Goal: Register for event/course

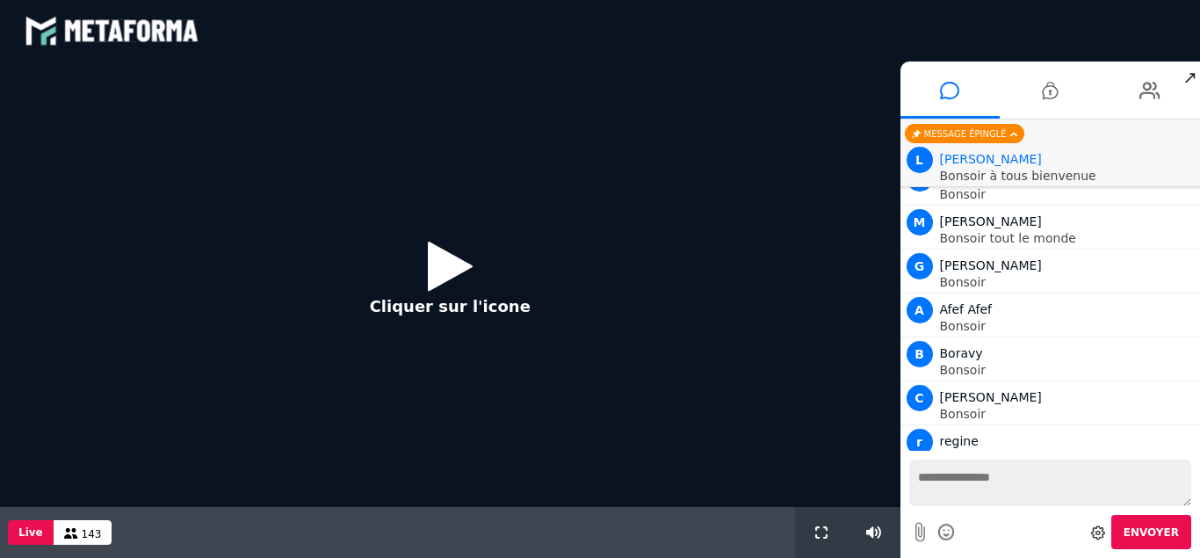
click at [432, 273] on icon at bounding box center [450, 265] width 45 height 57
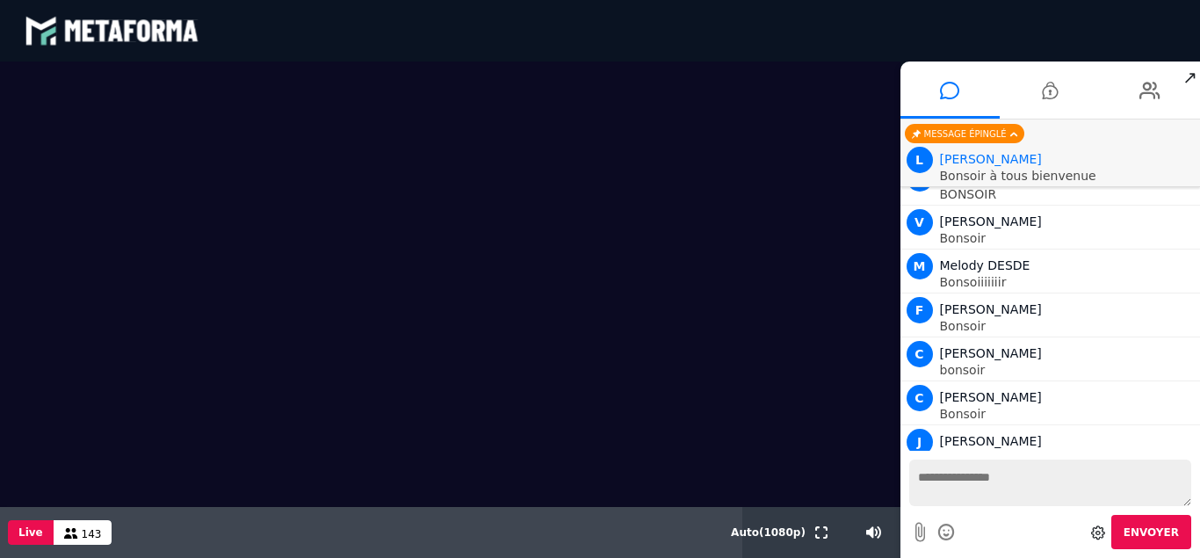
scroll to position [1232, 0]
click at [432, 273] on video at bounding box center [450, 283] width 900 height 445
click at [951, 504] on textarea at bounding box center [1050, 482] width 283 height 47
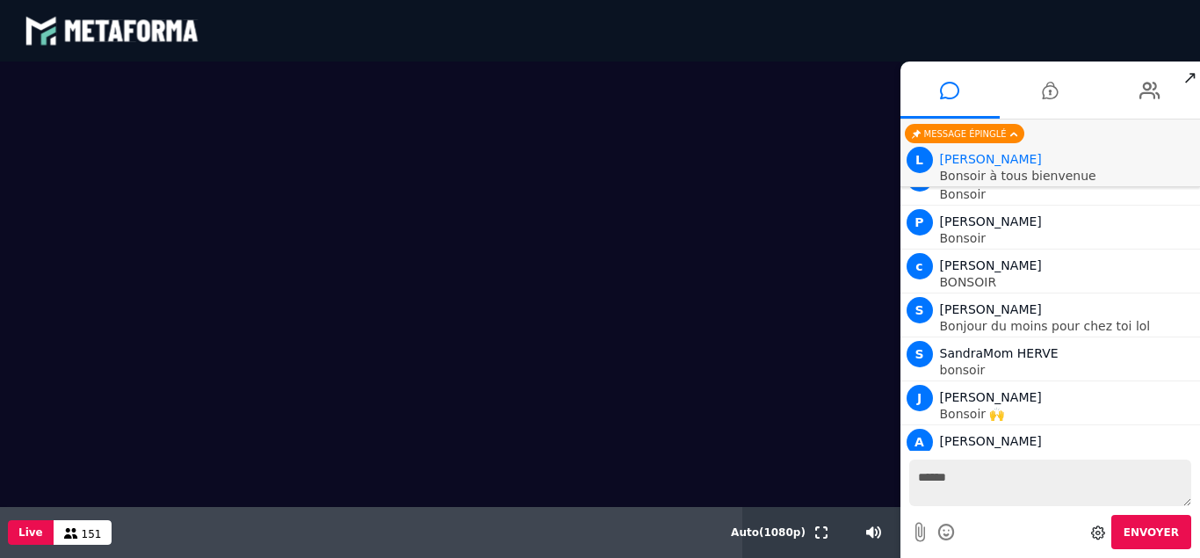
type textarea "*******"
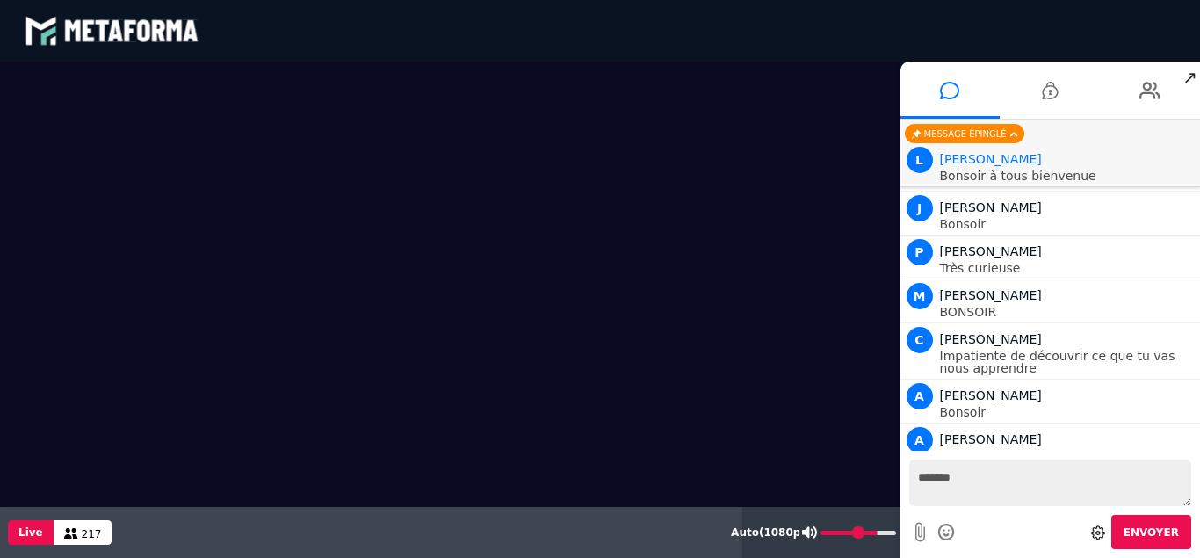
scroll to position [9627, 0]
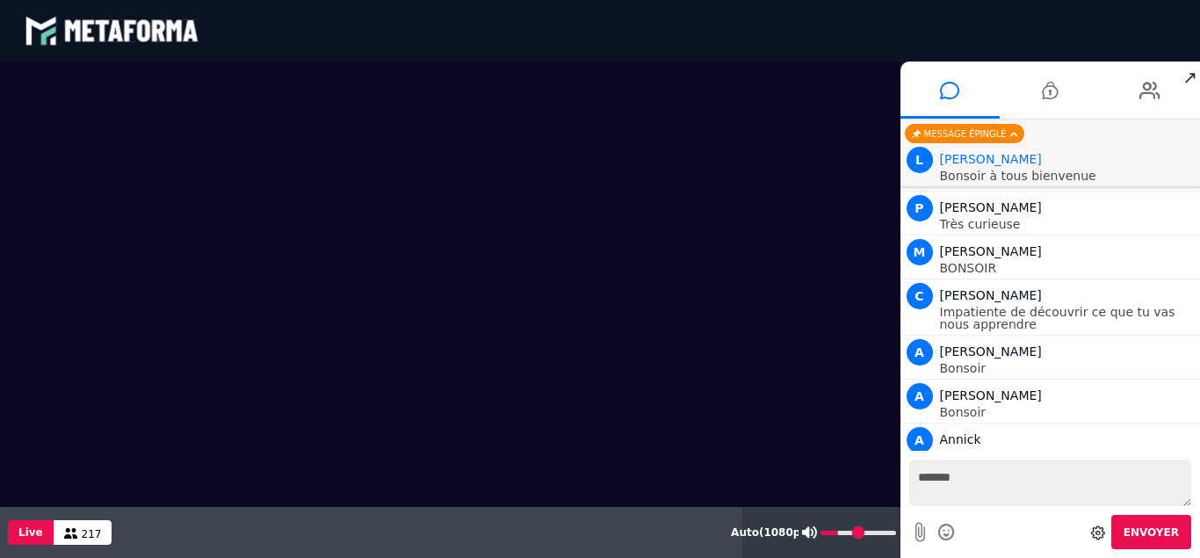
drag, startPoint x: 872, startPoint y: 543, endPoint x: 842, endPoint y: 540, distance: 30.0
click at [842, 535] on input "range" at bounding box center [859, 533] width 76 height 4
drag, startPoint x: 842, startPoint y: 540, endPoint x: 831, endPoint y: 543, distance: 10.9
click at [831, 543] on div at bounding box center [850, 532] width 102 height 51
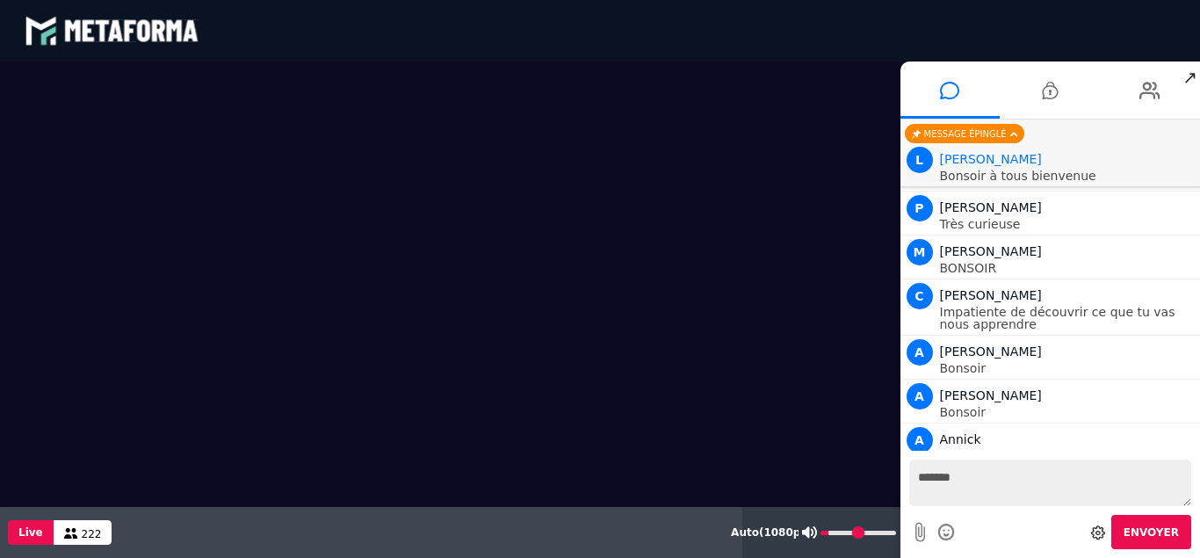
drag, startPoint x: 844, startPoint y: 546, endPoint x: 835, endPoint y: 552, distance: 11.0
type input "**"
click at [835, 535] on input "range" at bounding box center [859, 533] width 76 height 4
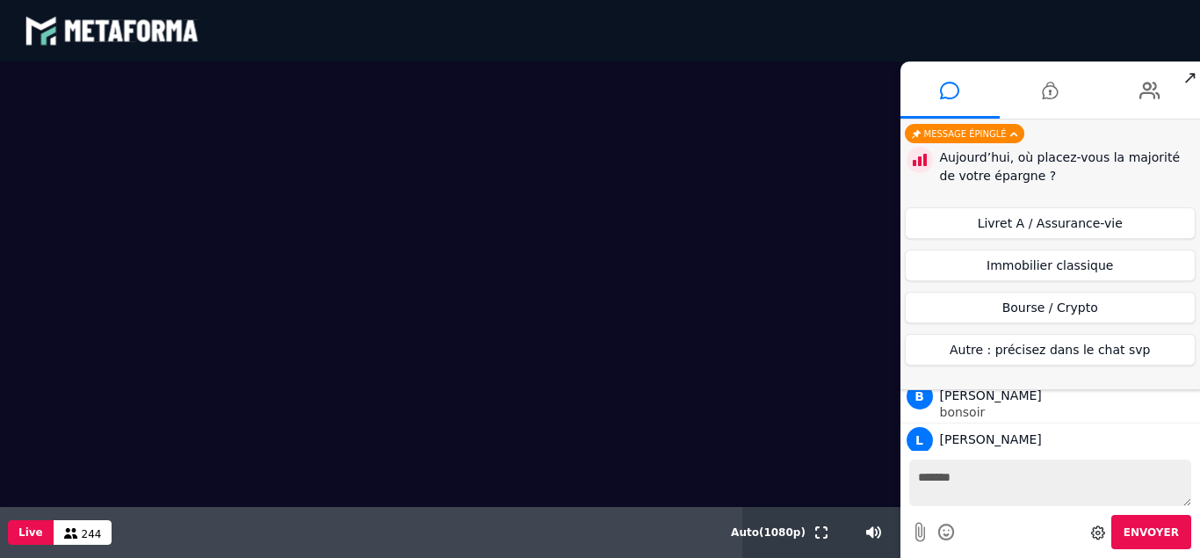
scroll to position [10838, 0]
click at [1090, 223] on button "Livret A / Assurance-vie" at bounding box center [1051, 223] width 292 height 32
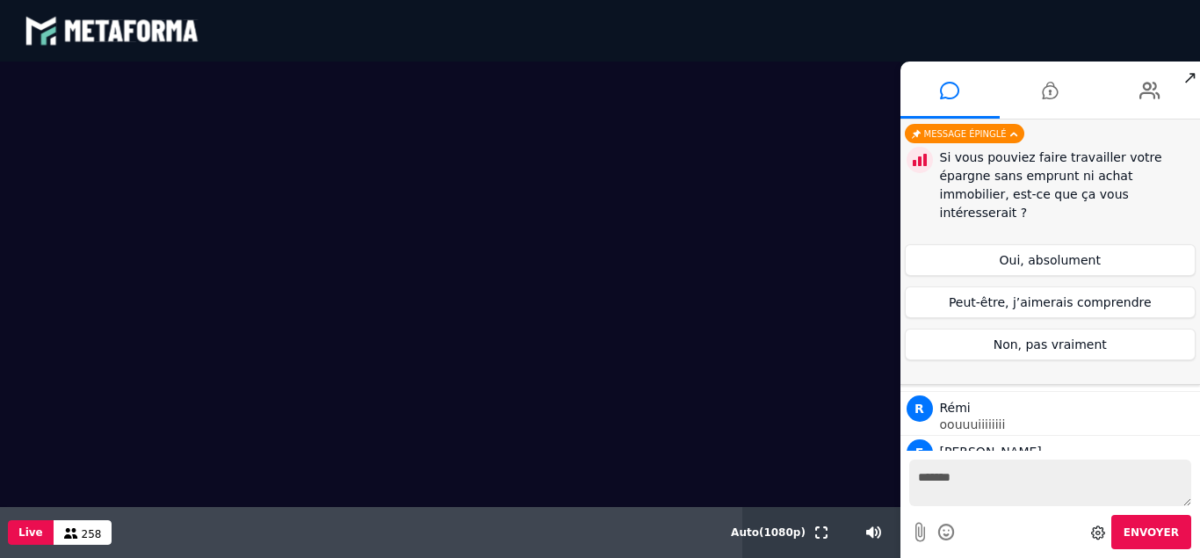
scroll to position [13466, 0]
click at [1094, 287] on button "Peut-être, j’aimerais comprendre" at bounding box center [1051, 302] width 292 height 32
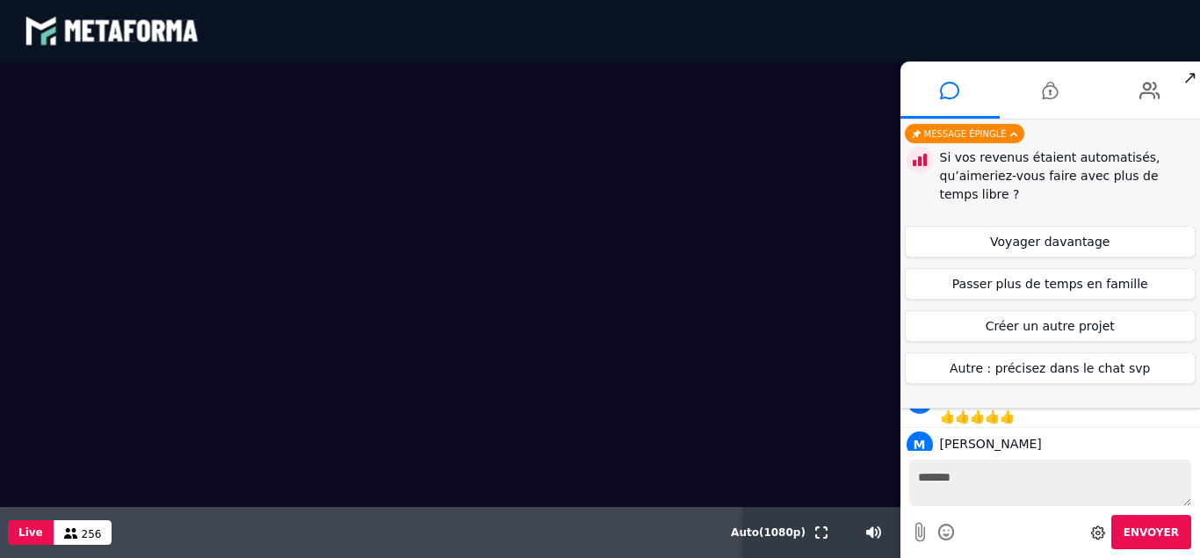
scroll to position [15411, 0]
click at [1138, 324] on button "Créer un autre projet" at bounding box center [1051, 326] width 292 height 32
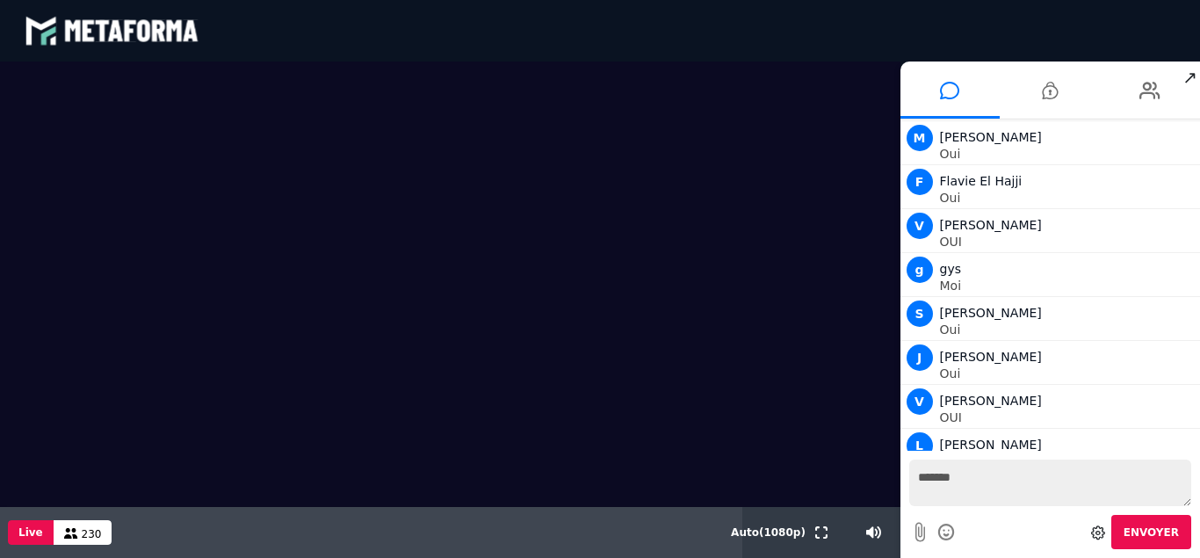
scroll to position [18027, 0]
click at [941, 506] on textarea "*******" at bounding box center [1050, 482] width 283 height 47
type textarea "***"
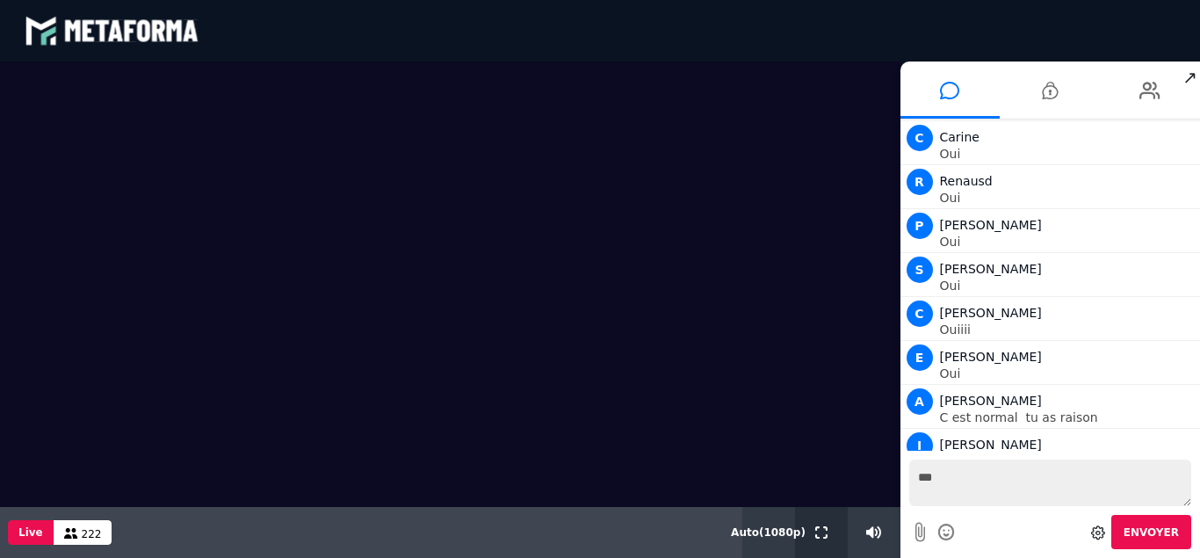
click at [818, 540] on button at bounding box center [821, 532] width 19 height 51
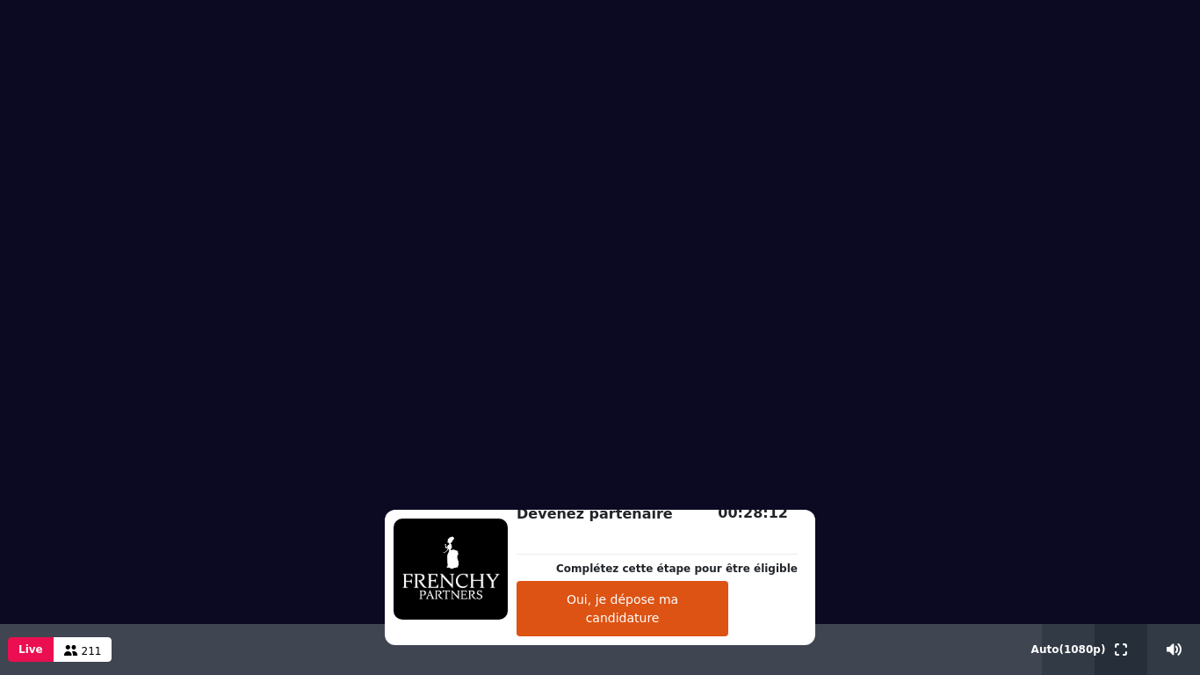
click at [1122, 557] on icon at bounding box center [1121, 649] width 12 height 12
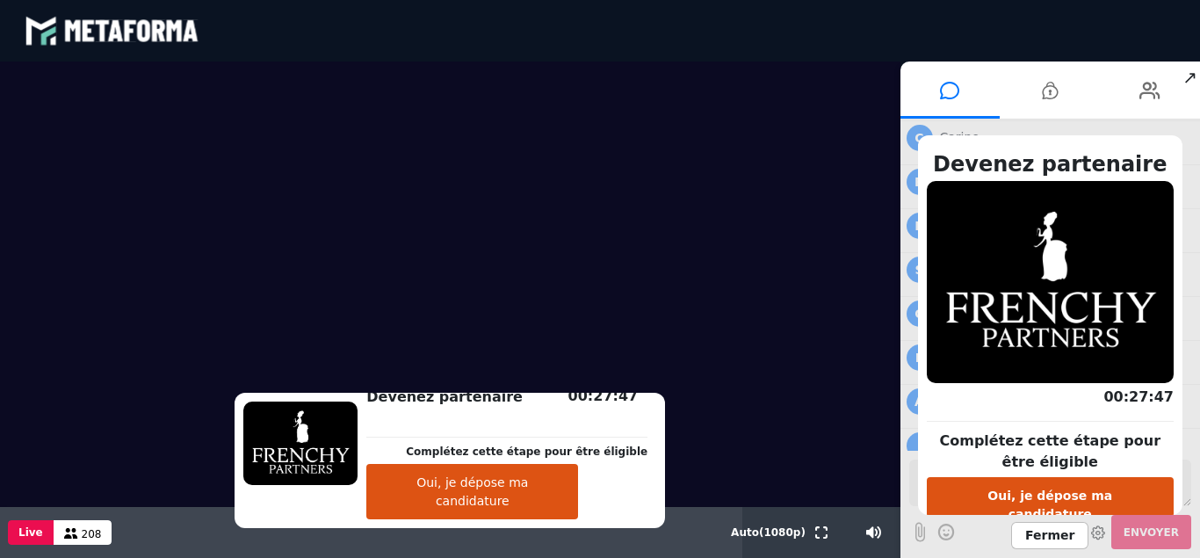
click at [551, 517] on button "Oui, je dépose ma candidature" at bounding box center [472, 491] width 212 height 55
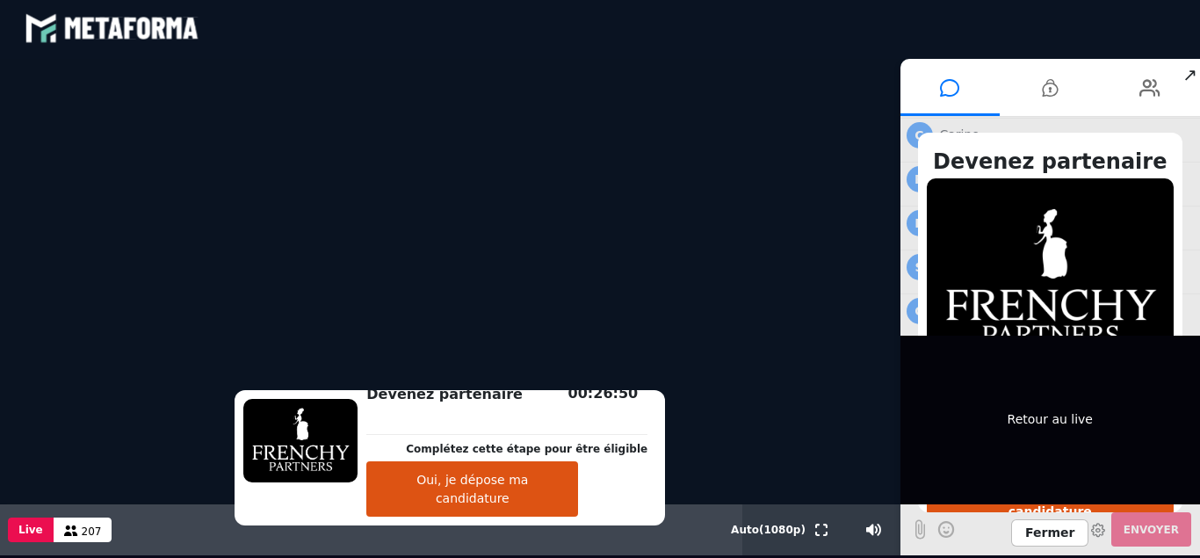
scroll to position [4, 0]
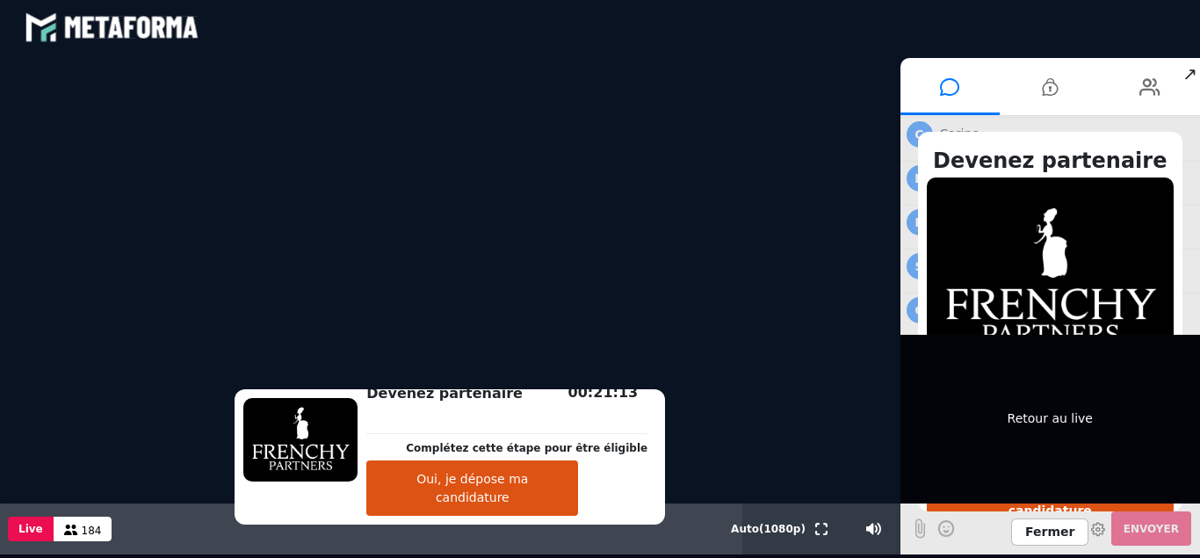
click at [1069, 395] on div "Retour au live" at bounding box center [1050, 419] width 300 height 169
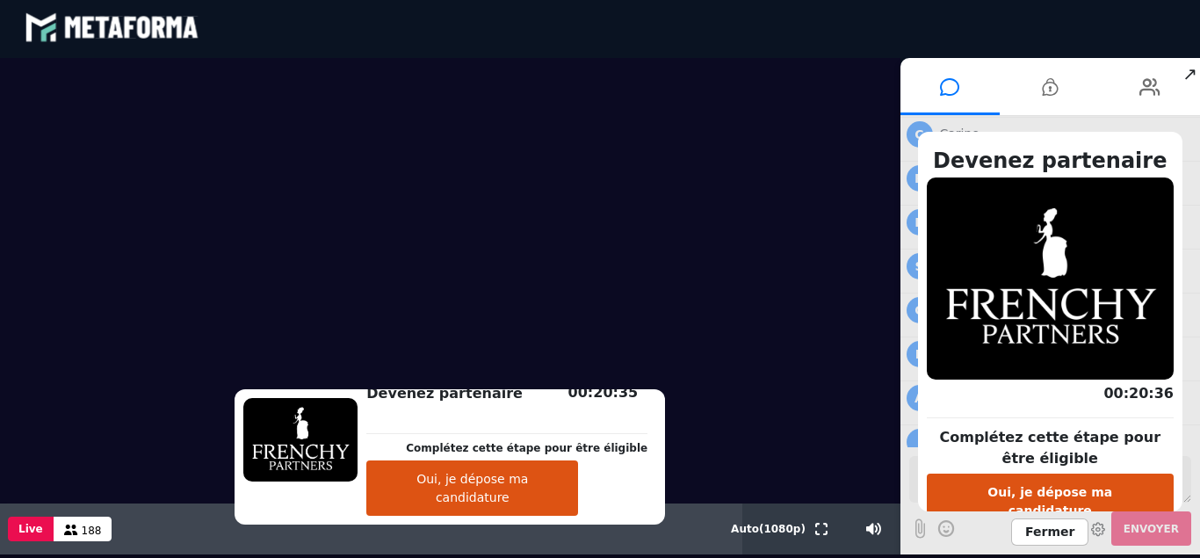
click at [534, 516] on button "Oui, je dépose ma candidature" at bounding box center [472, 487] width 212 height 55
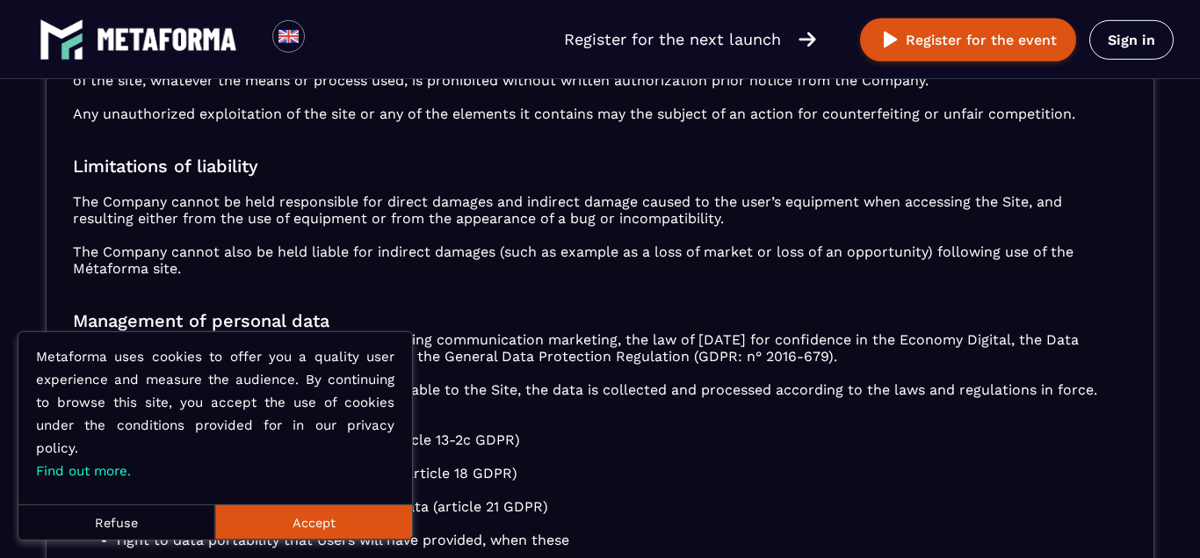
scroll to position [1256, 0]
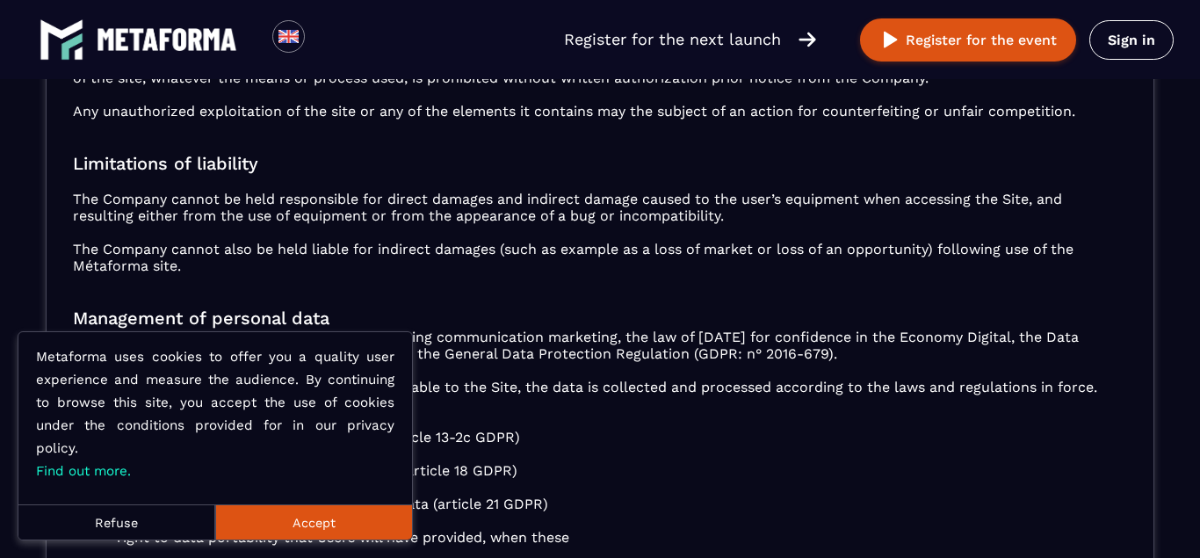
click at [304, 517] on button "Accept" at bounding box center [313, 521] width 197 height 35
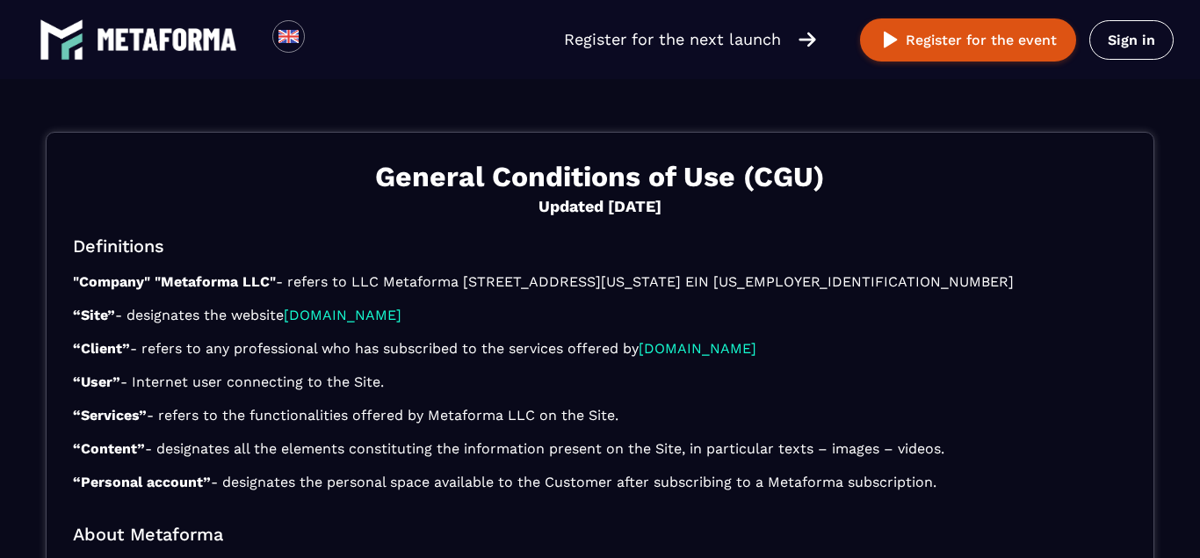
scroll to position [1256, 0]
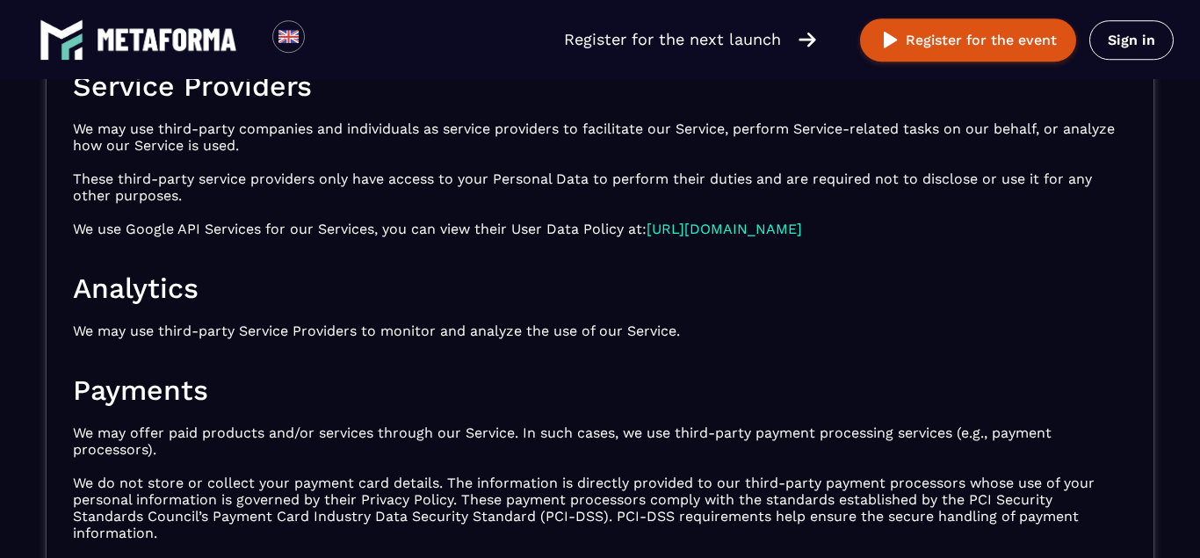
scroll to position [4863, 0]
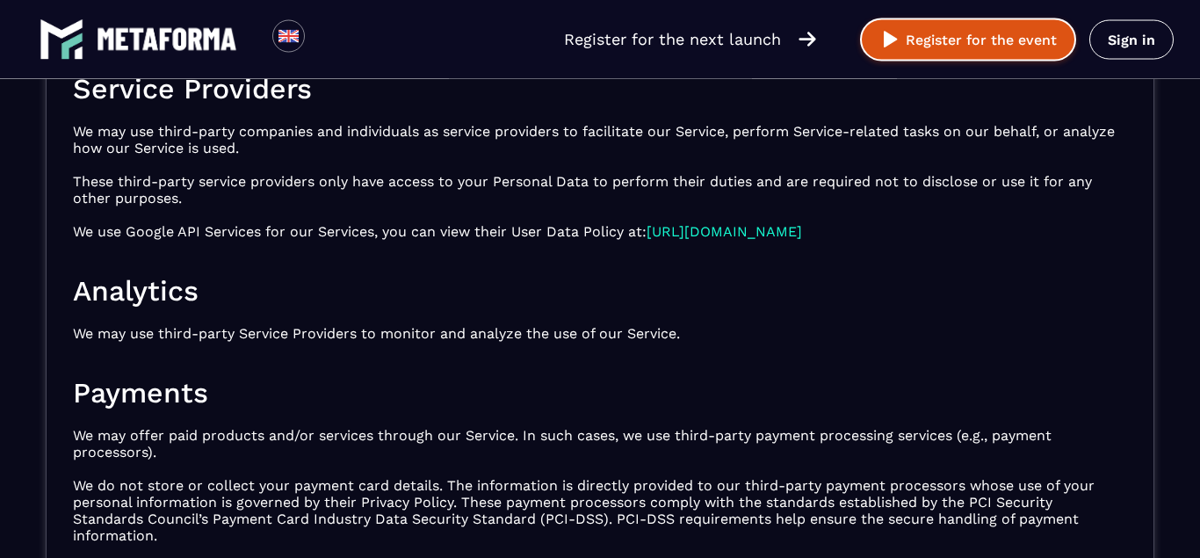
click at [958, 46] on button "Register for the event" at bounding box center [968, 39] width 216 height 43
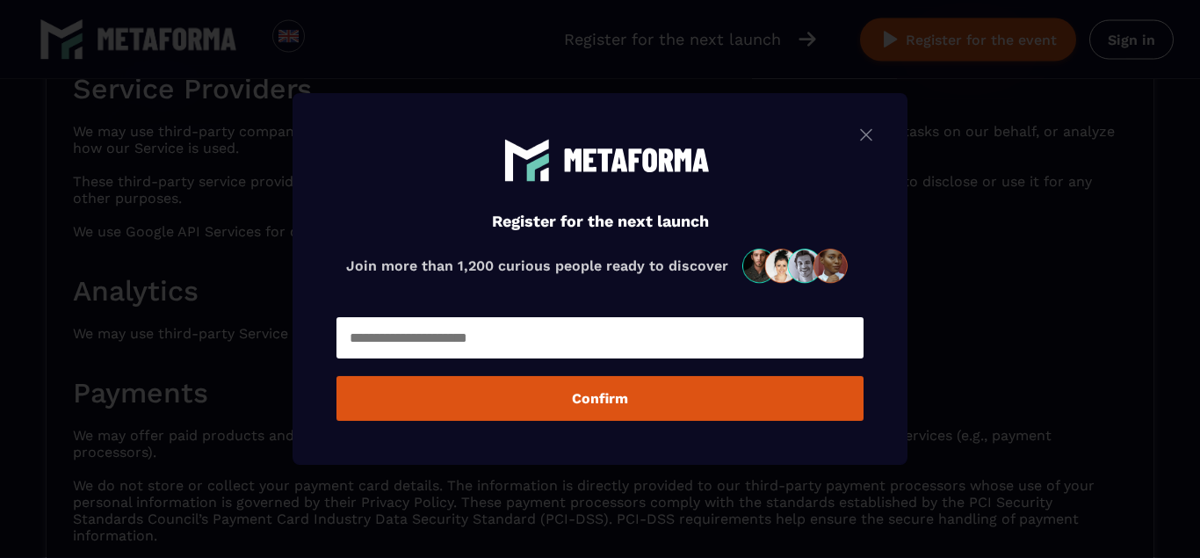
click at [639, 394] on button "Confirm" at bounding box center [599, 398] width 527 height 45
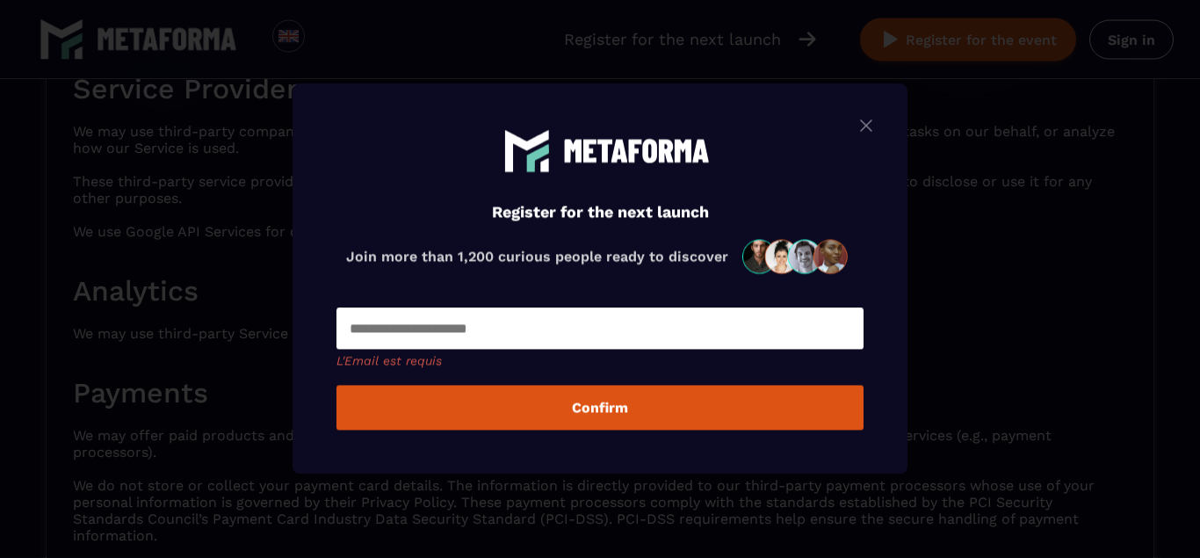
click at [862, 125] on img "Modal window" at bounding box center [866, 125] width 21 height 22
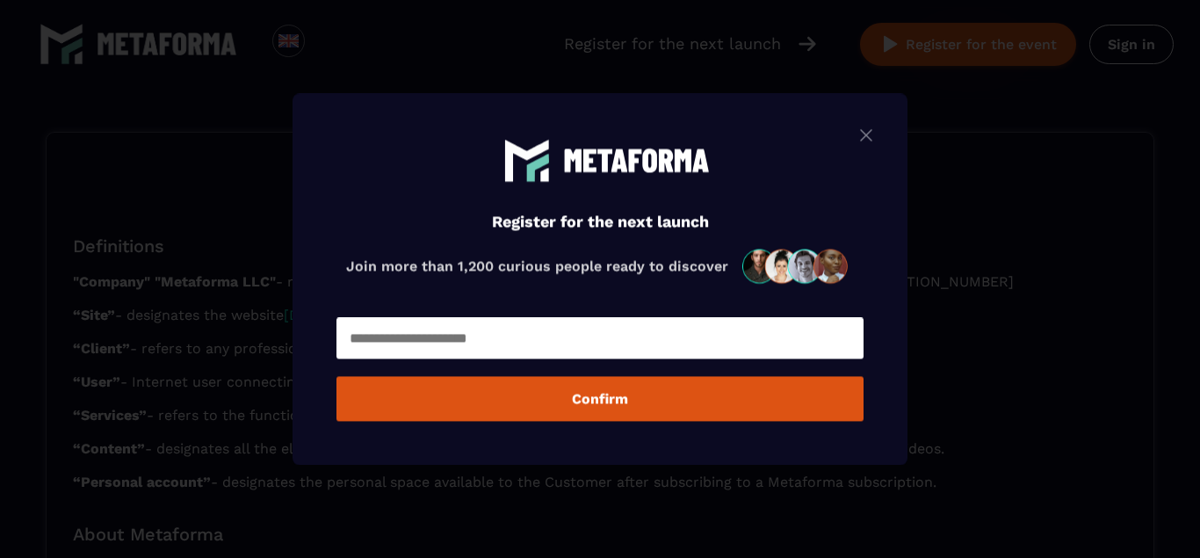
click at [551, 347] on input "Modal window" at bounding box center [599, 337] width 527 height 41
type input "**********"
click at [521, 400] on button "Confirm" at bounding box center [599, 398] width 527 height 45
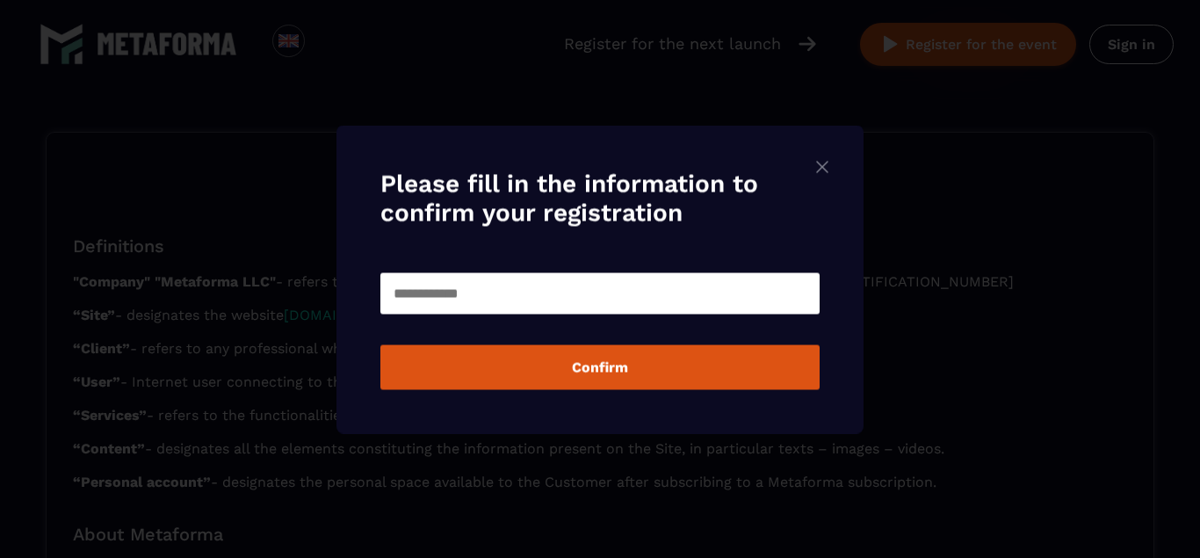
click at [538, 299] on input "Modal window" at bounding box center [599, 292] width 439 height 41
type input "*"
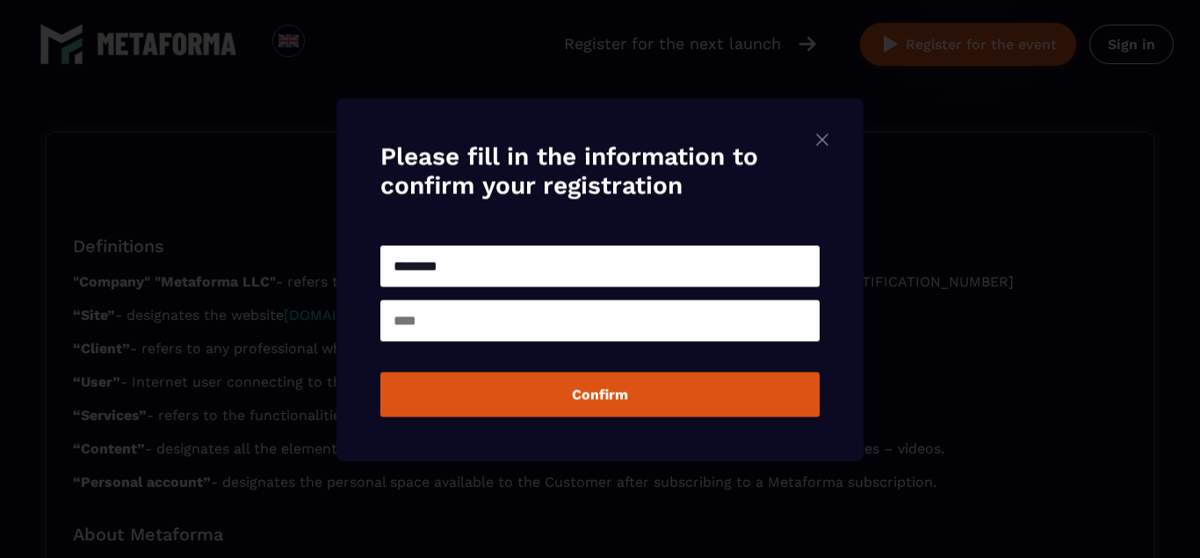
type input "********"
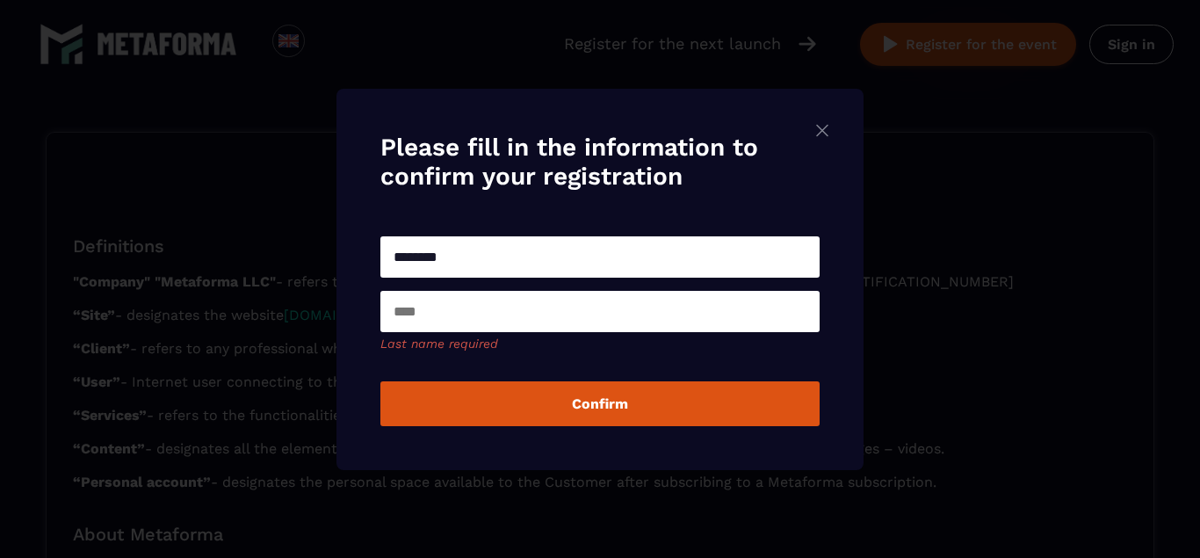
click at [527, 316] on input "Modal window" at bounding box center [599, 311] width 439 height 41
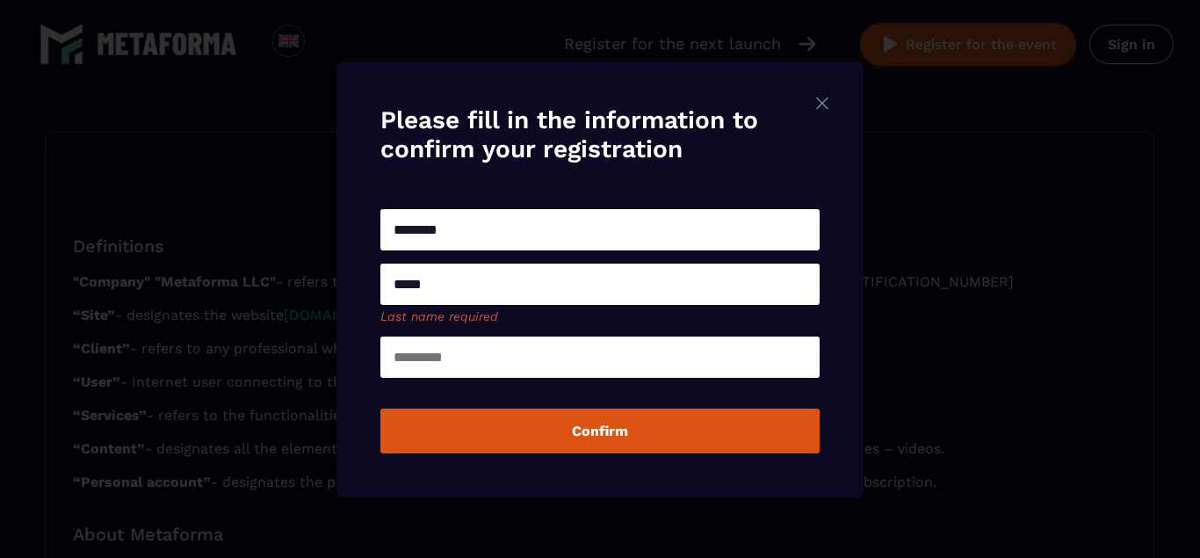
type input "*****"
type input "********"
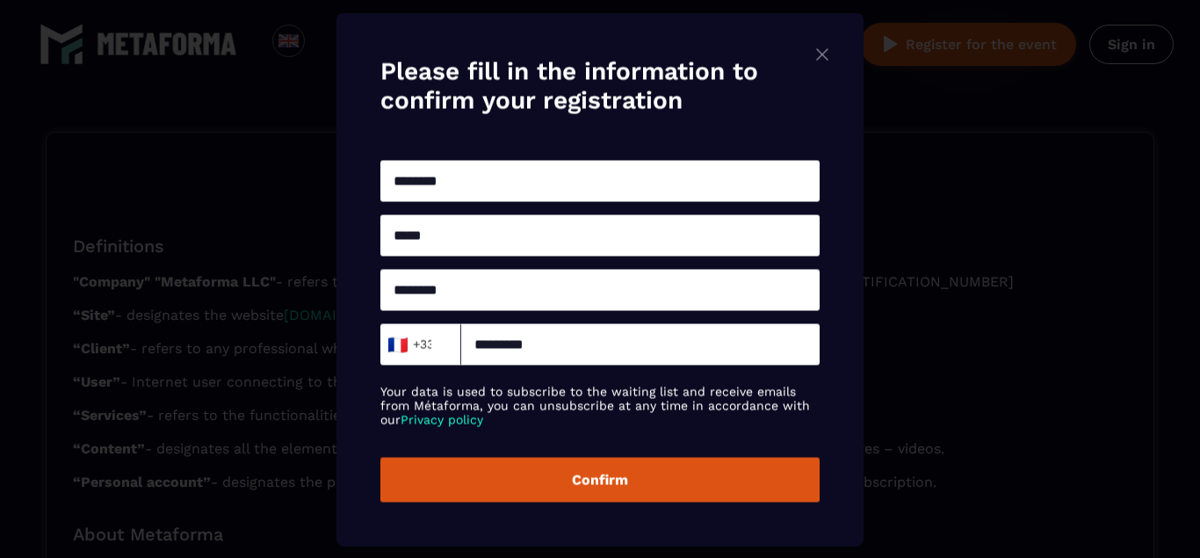
type input "*********"
click at [581, 488] on button "Confirm" at bounding box center [599, 479] width 439 height 45
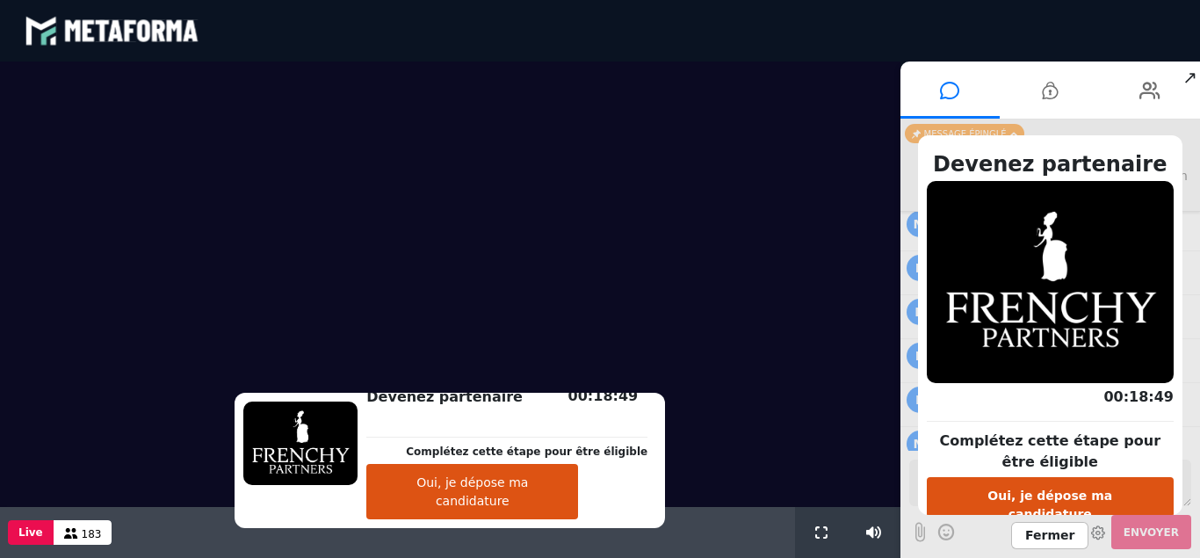
scroll to position [1401, 0]
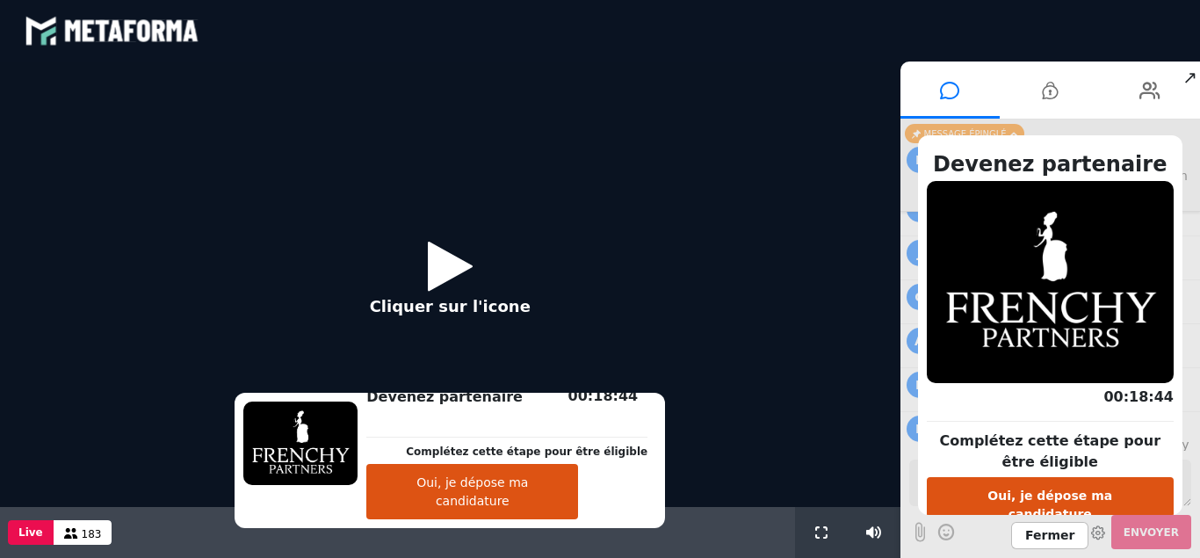
click at [495, 518] on button "Oui, je dépose ma candidature" at bounding box center [472, 491] width 212 height 55
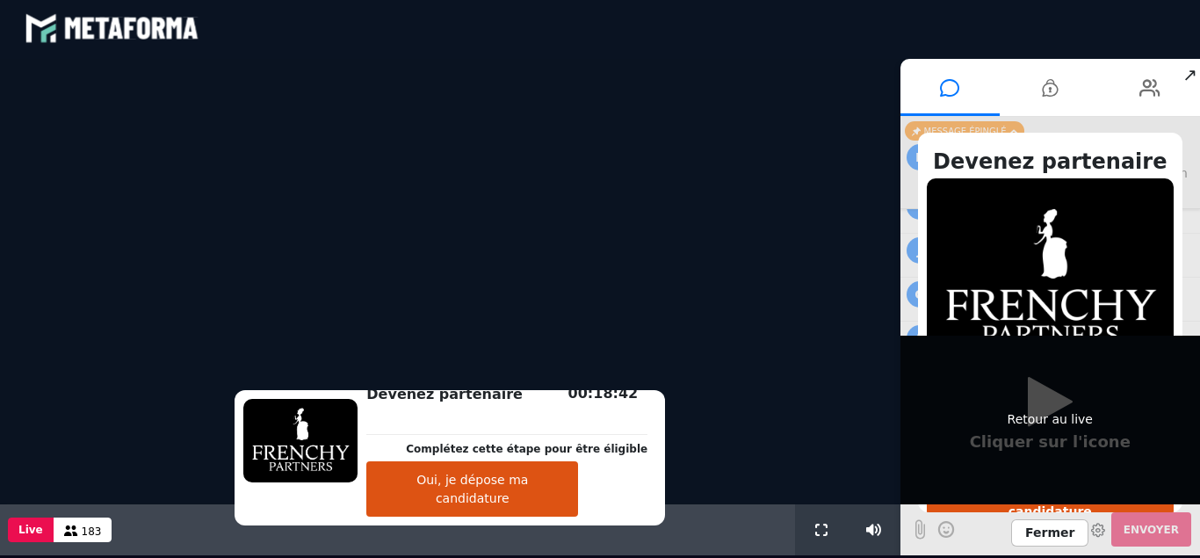
scroll to position [4, 0]
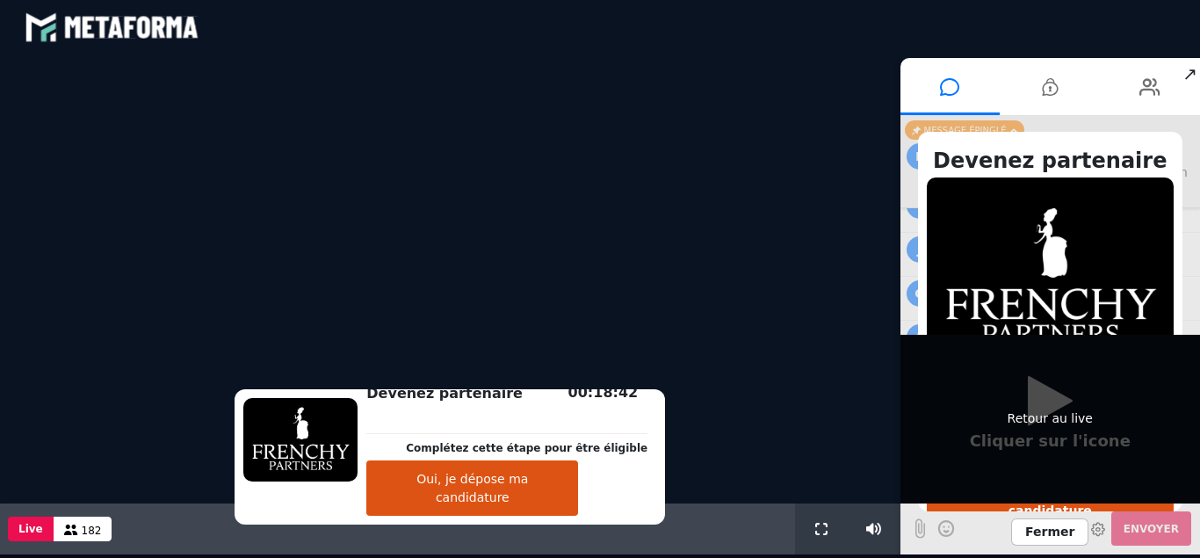
click at [1039, 407] on div "Retour au live" at bounding box center [1050, 419] width 300 height 169
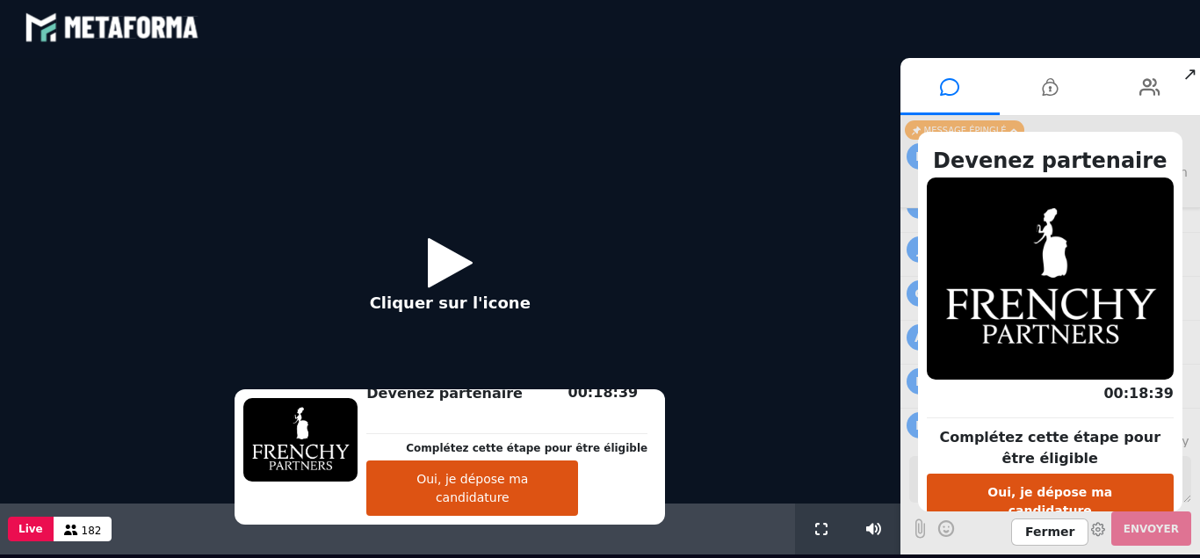
click at [536, 508] on button "Oui, je dépose ma candidature" at bounding box center [472, 487] width 212 height 55
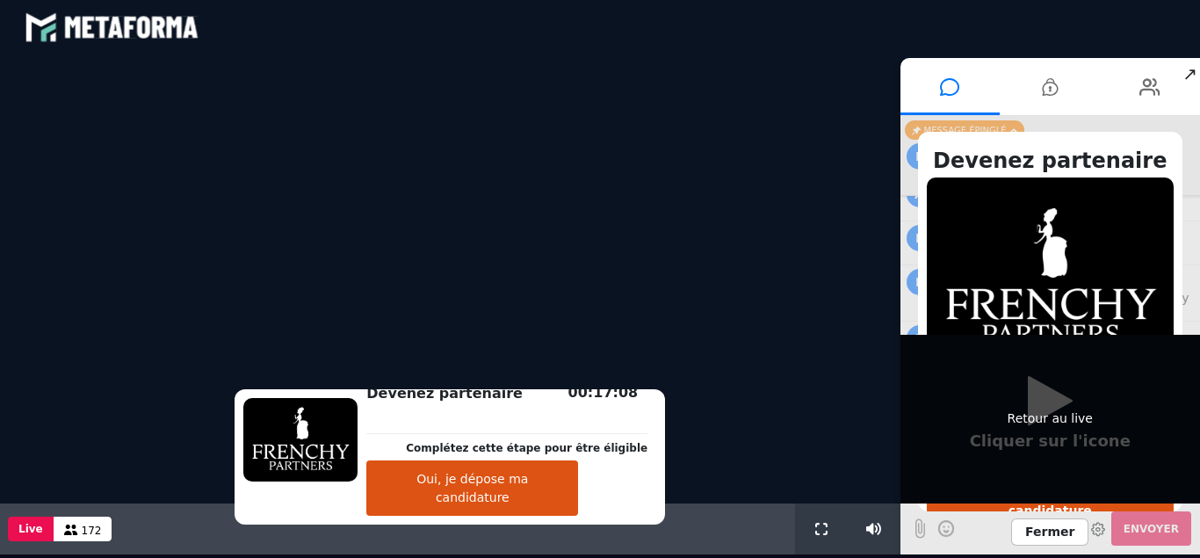
scroll to position [1588, 0]
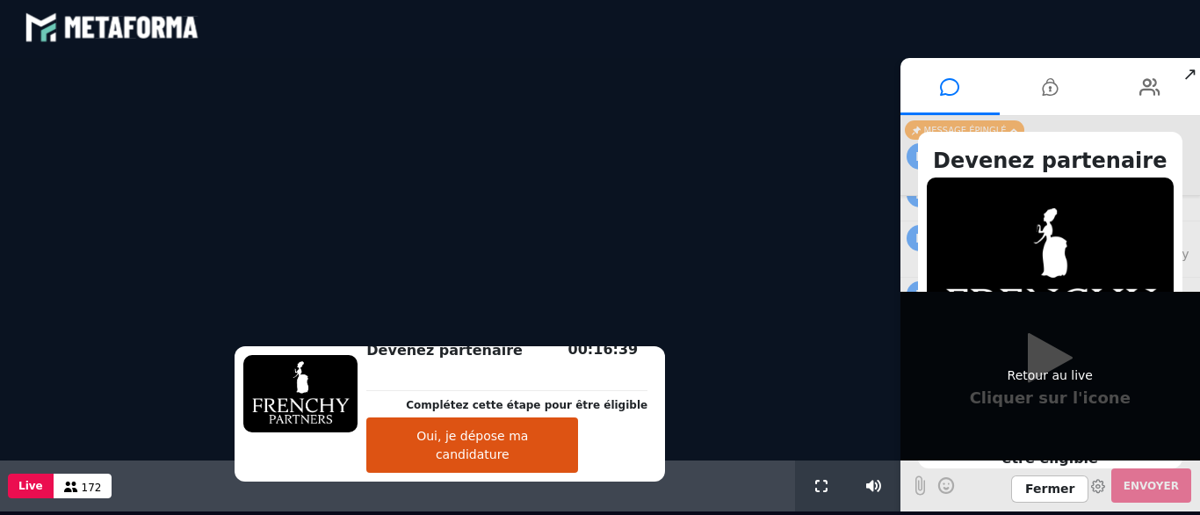
click at [1052, 359] on div "Retour au live" at bounding box center [1050, 376] width 300 height 169
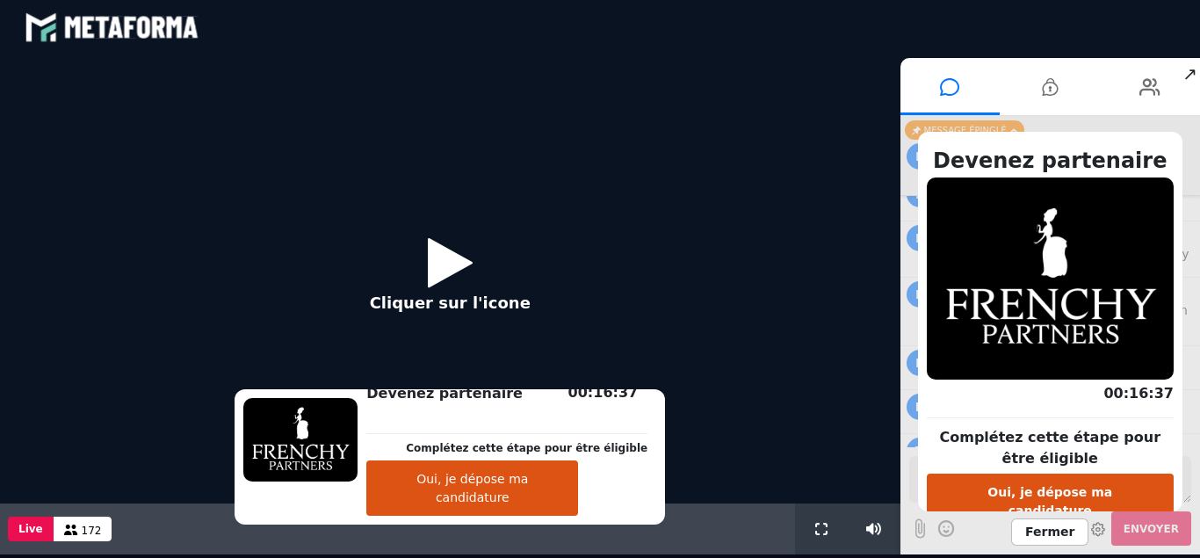
click at [441, 269] on icon at bounding box center [450, 262] width 45 height 57
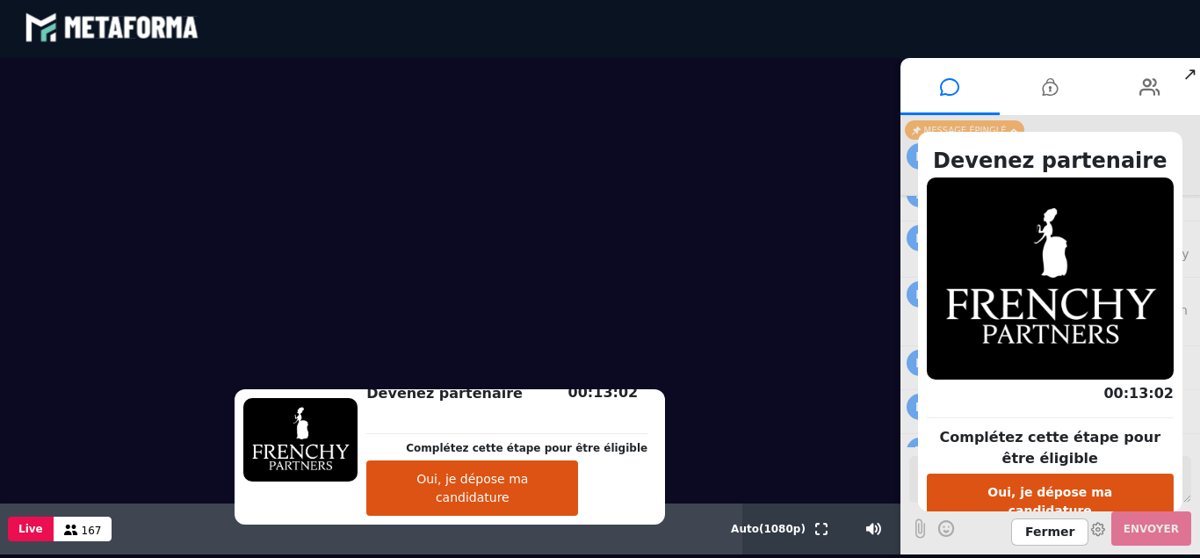
click at [1033, 502] on button "Oui, je dépose ma candidature" at bounding box center [1051, 501] width 248 height 55
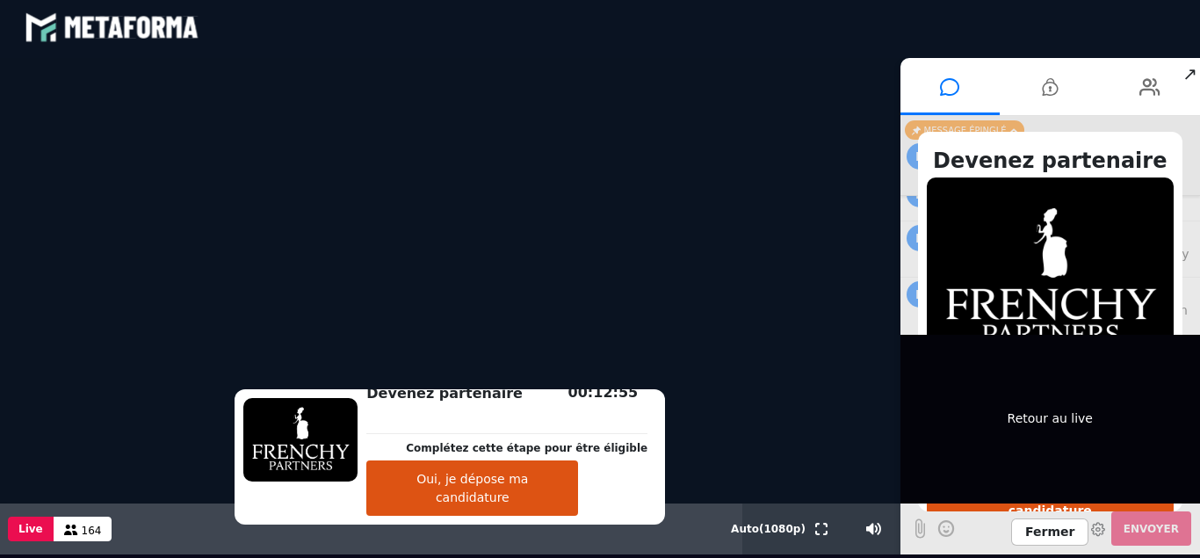
click at [1044, 422] on div "Retour au live" at bounding box center [1050, 419] width 300 height 169
